Goal: Task Accomplishment & Management: Manage account settings

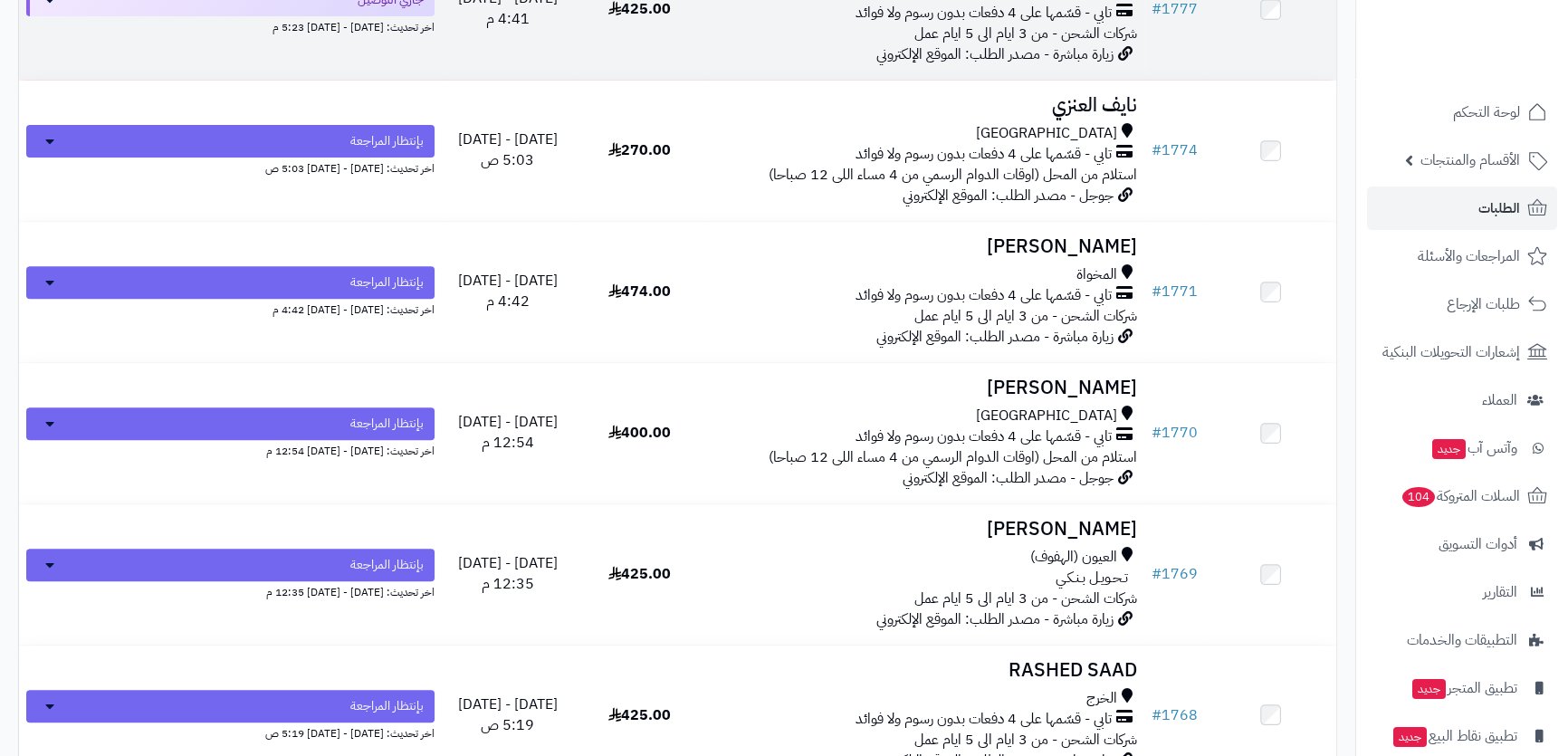
scroll to position [823, 0]
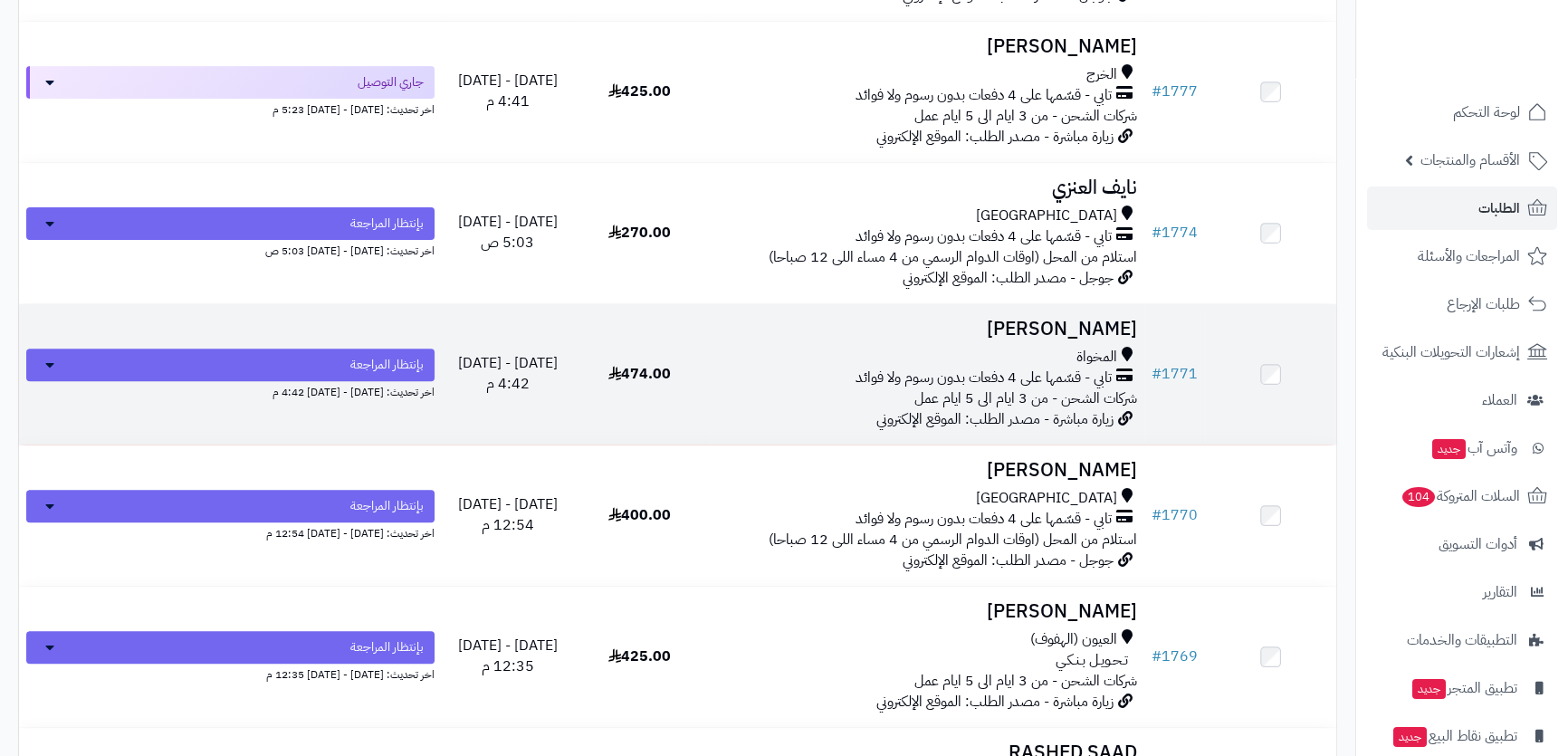
click at [951, 332] on h3 "[PERSON_NAME]" at bounding box center [924, 329] width 424 height 21
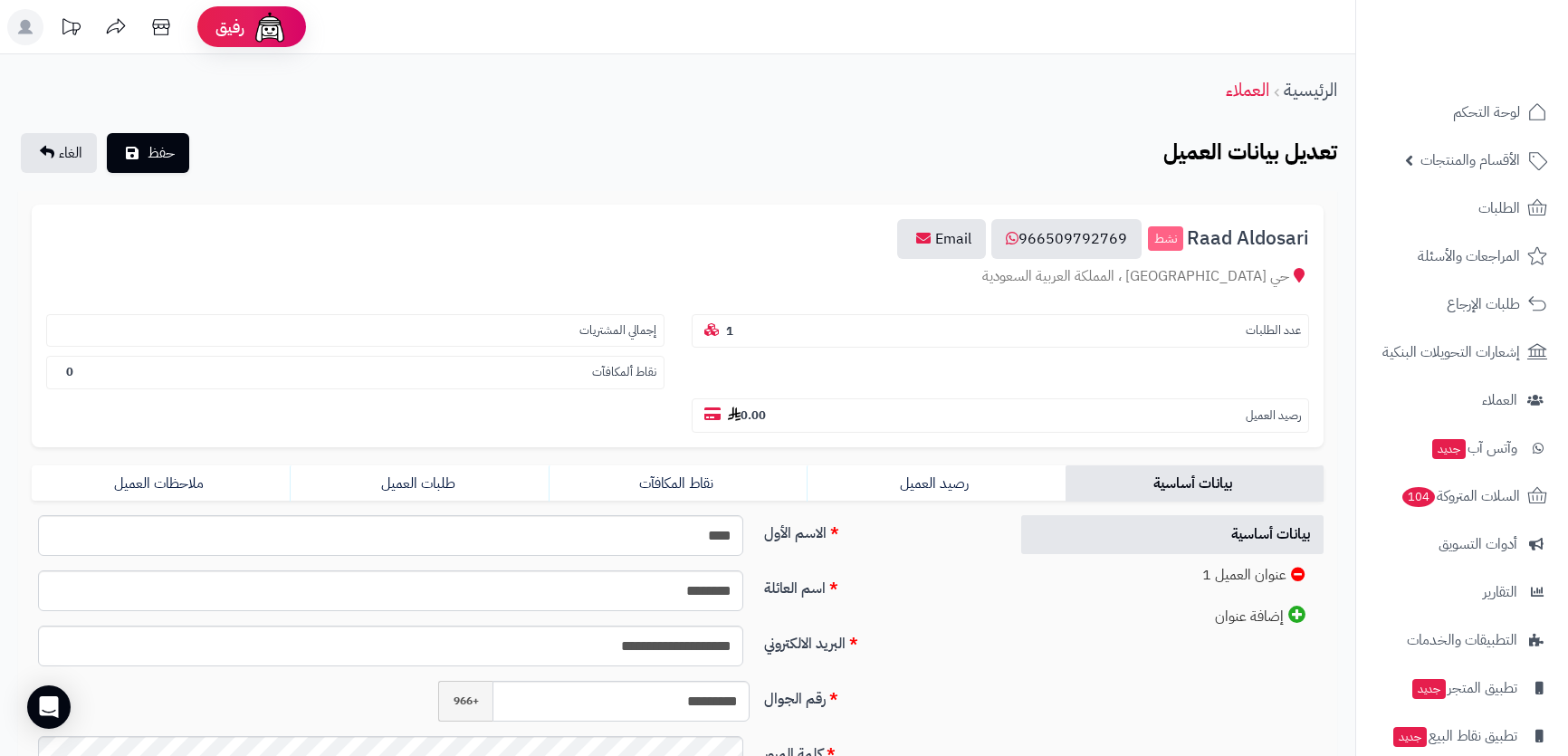
scroll to position [81, 0]
